Goal: Book appointment/travel/reservation

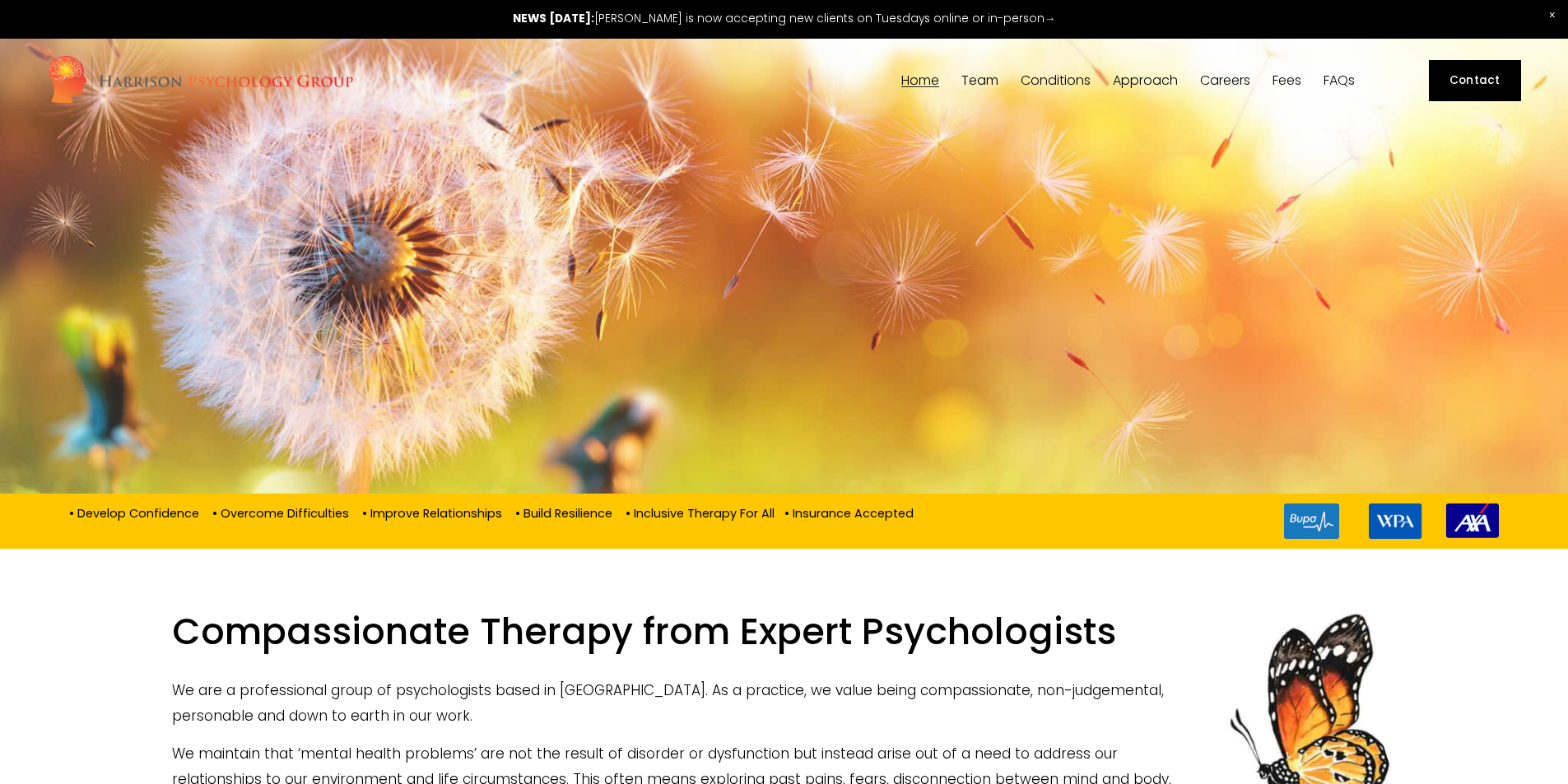
click at [657, 13] on link at bounding box center [784, 19] width 1568 height 38
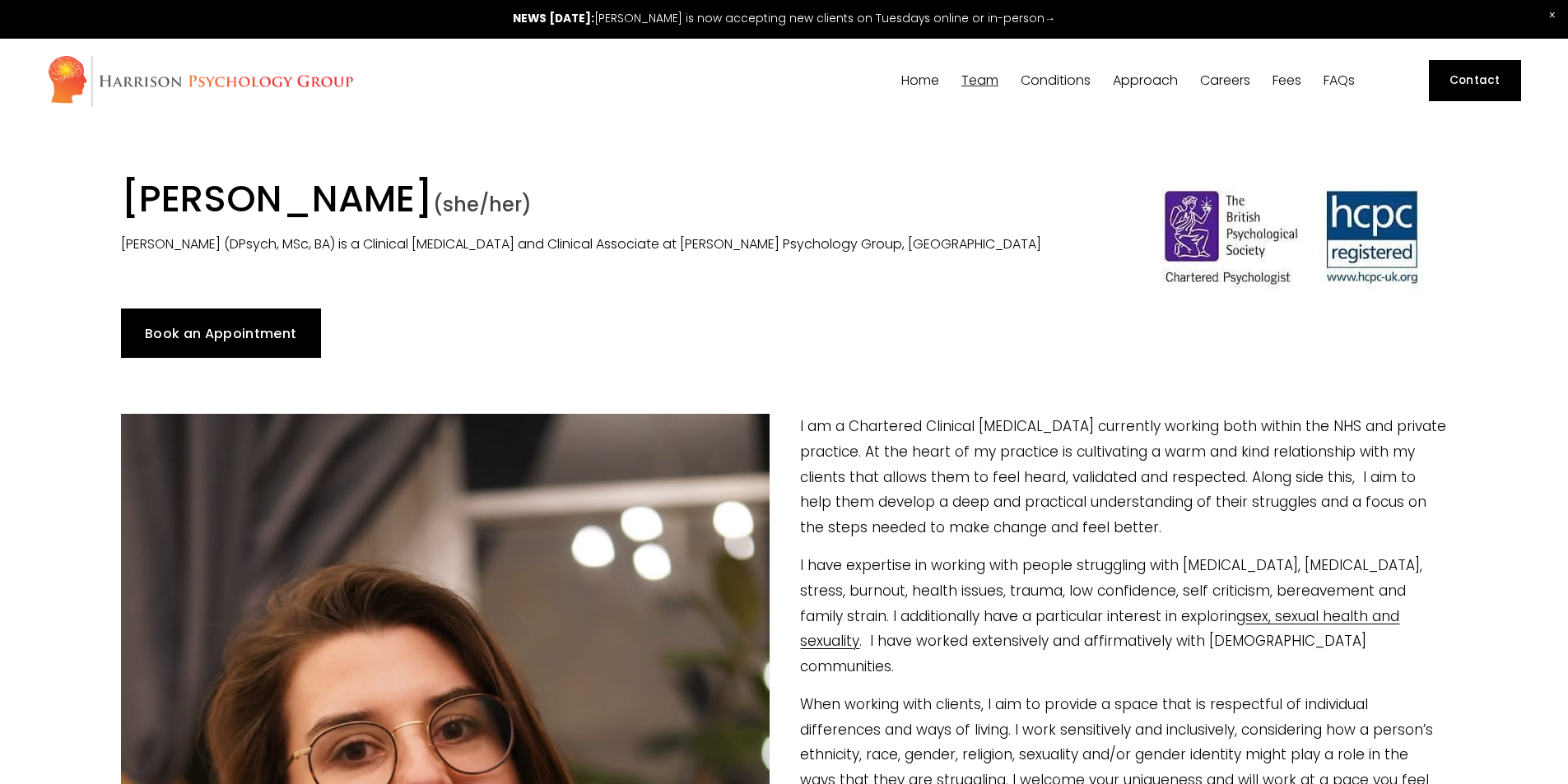
click at [203, 335] on link "Book an Appointment" at bounding box center [221, 333] width 200 height 49
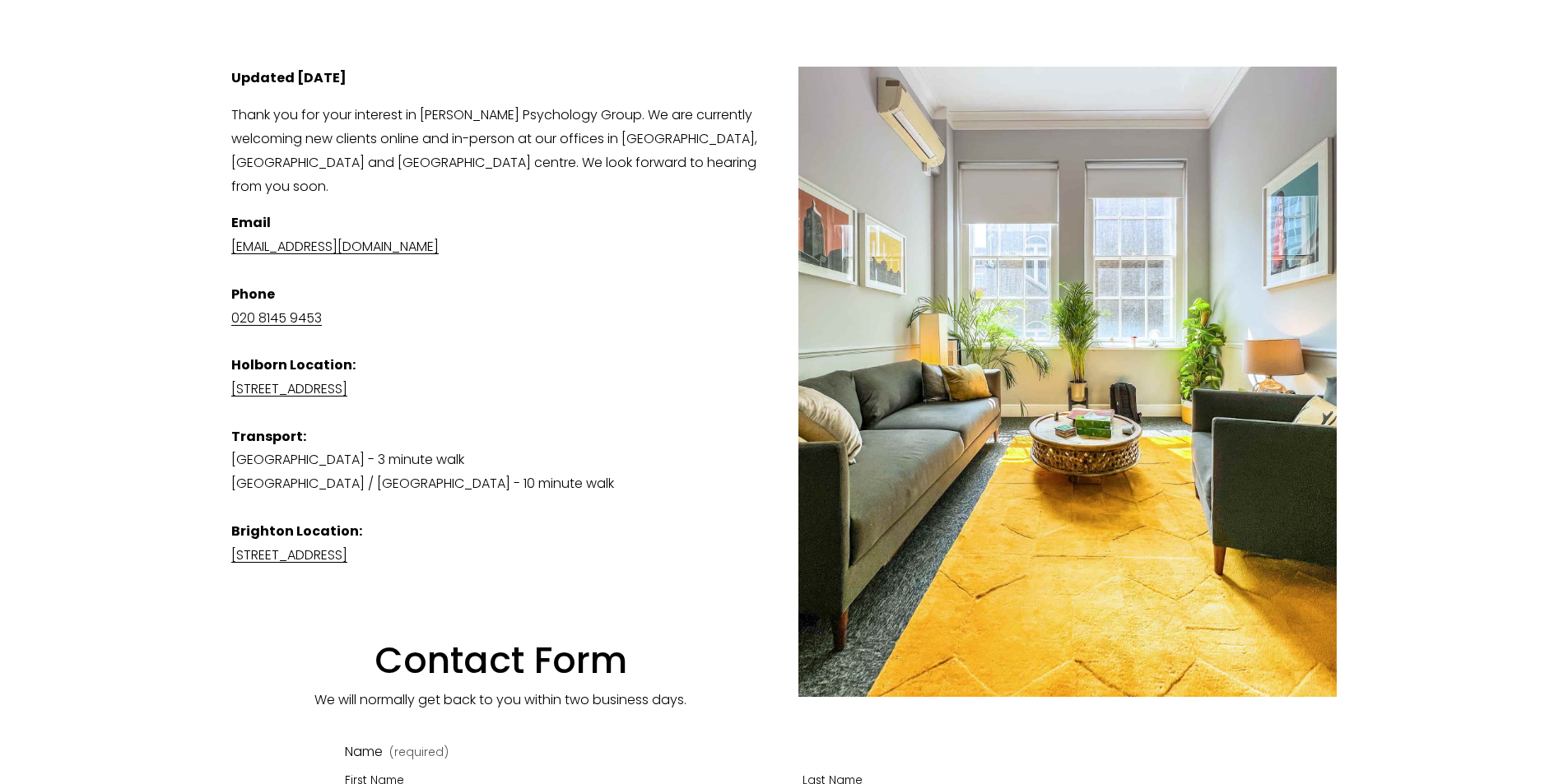
scroll to position [164, 0]
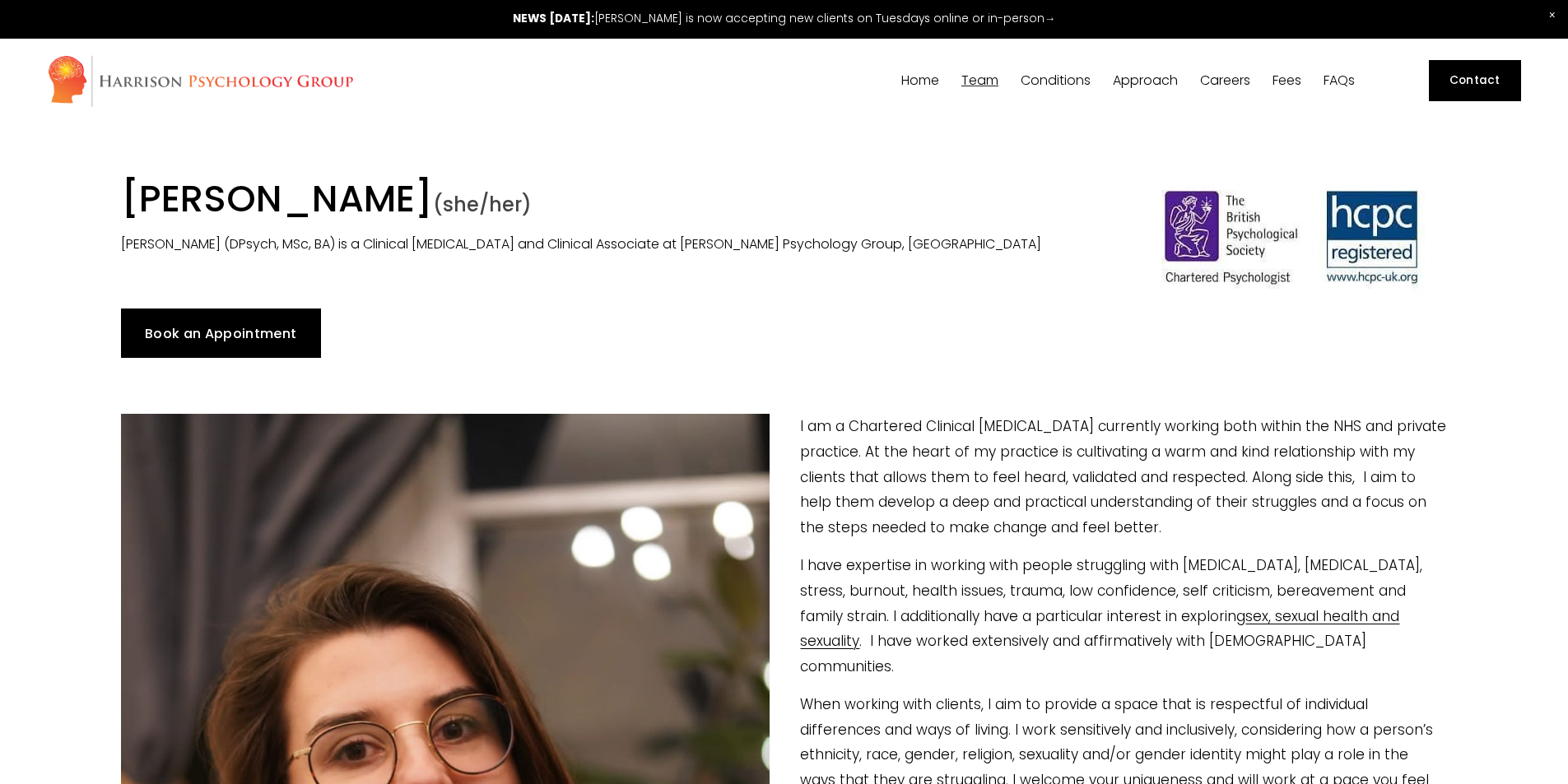
scroll to position [164, 0]
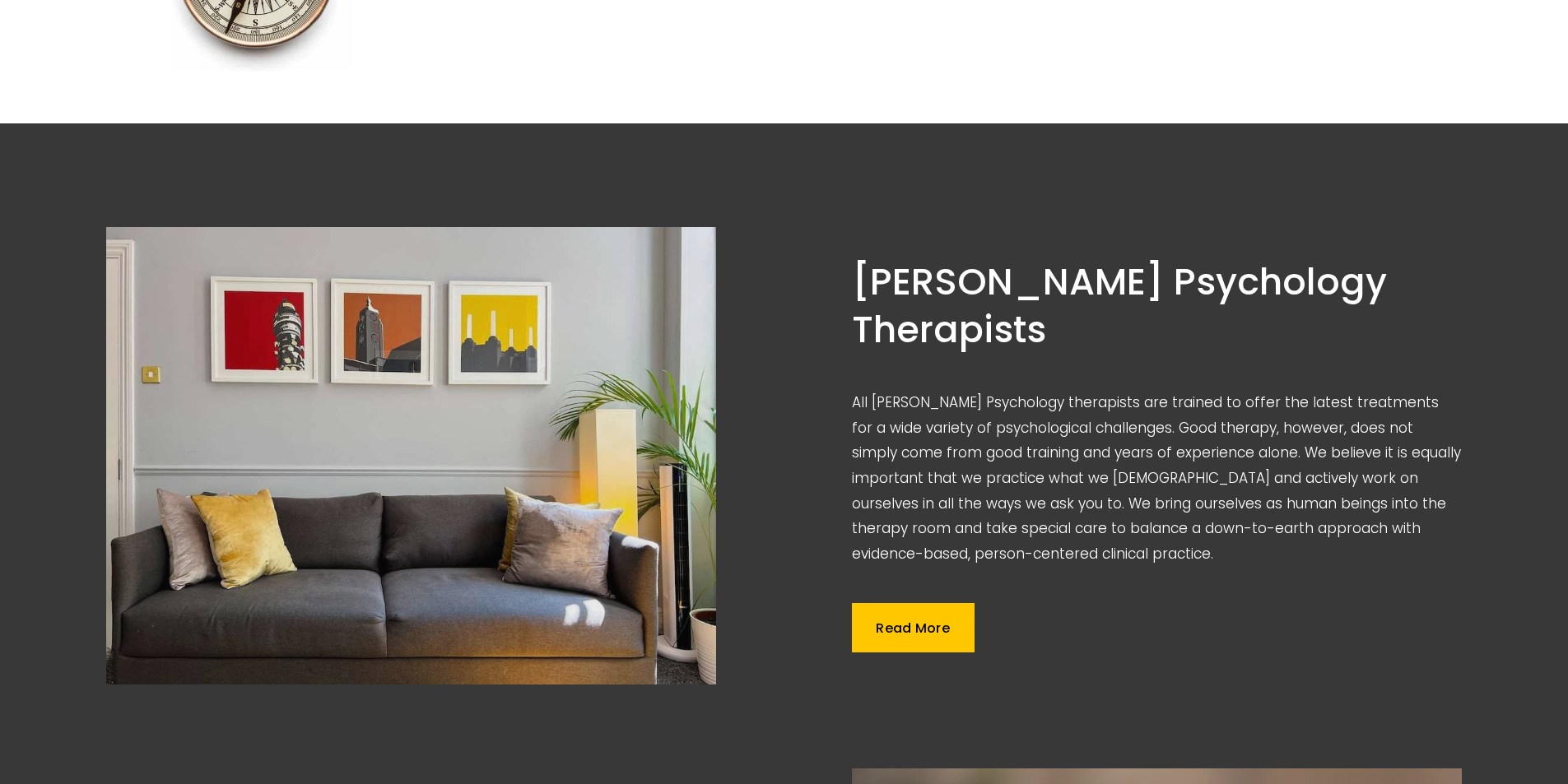
scroll to position [1234, 0]
